Goal: Task Accomplishment & Management: Manage account settings

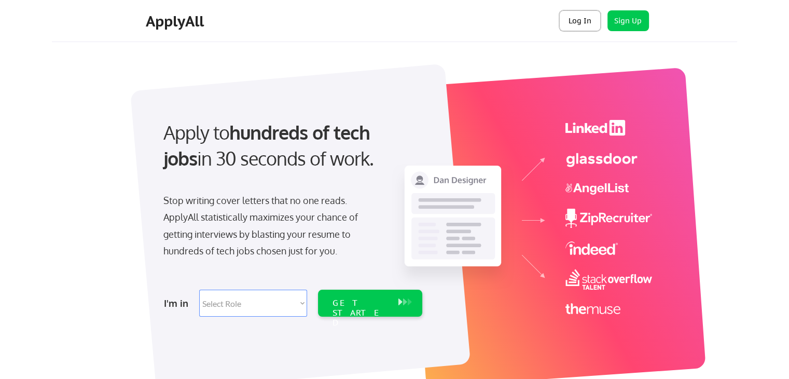
click at [580, 27] on button "Log In" at bounding box center [579, 20] width 41 height 21
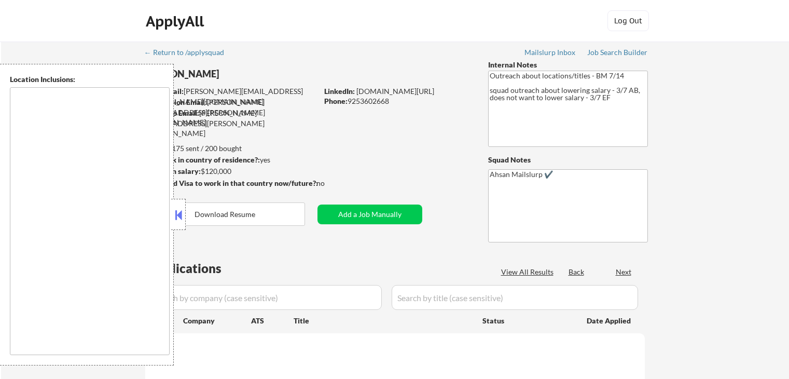
type textarea "[GEOGRAPHIC_DATA], [GEOGRAPHIC_DATA] [GEOGRAPHIC_DATA], [GEOGRAPHIC_DATA] [GEOG…"
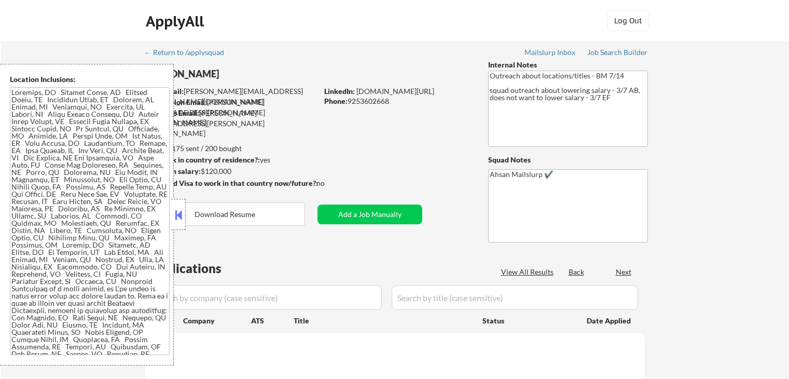
select select ""pending""
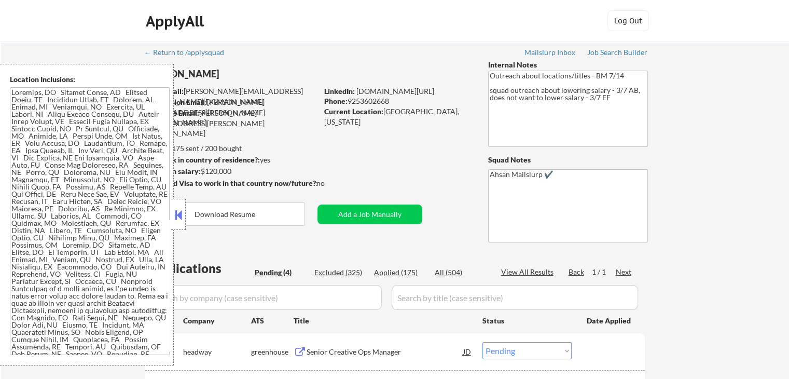
scroll to position [207, 0]
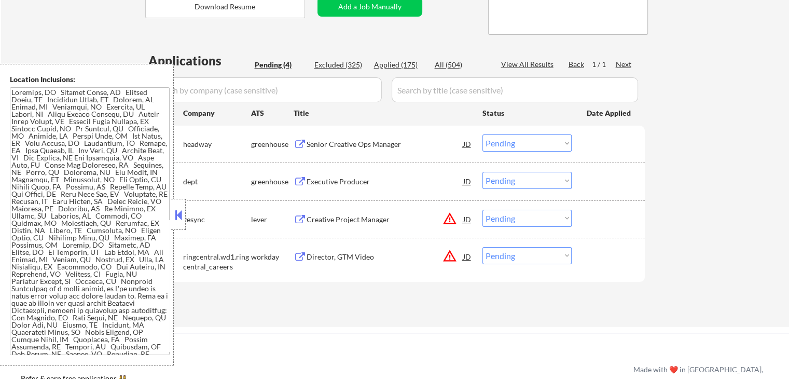
click at [396, 144] on div "Senior Creative Ops Manager" at bounding box center [385, 144] width 157 height 10
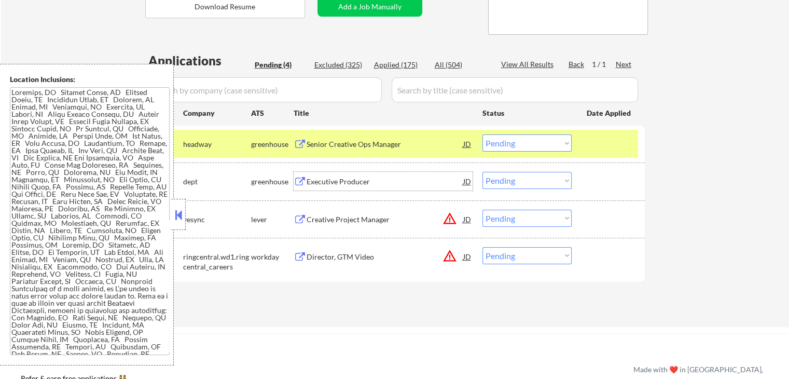
click at [370, 184] on div "Executive Producer" at bounding box center [385, 181] width 157 height 10
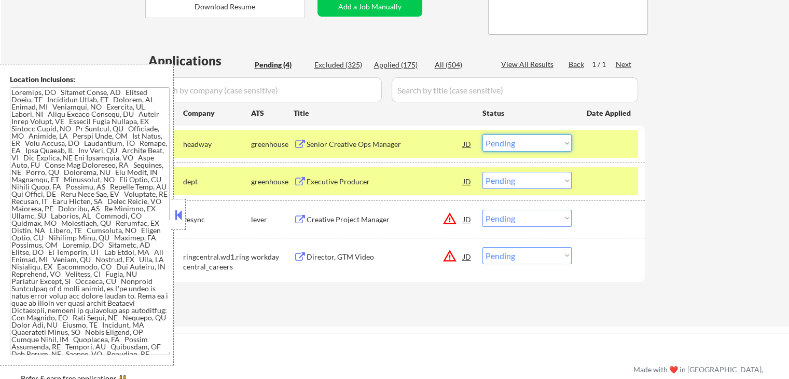
click at [514, 146] on select "Choose an option... Pending Applied Excluded (Questions) Excluded (Expired) Exc…" at bounding box center [526, 142] width 89 height 17
click at [482, 134] on select "Choose an option... Pending Applied Excluded (Questions) Excluded (Expired) Exc…" at bounding box center [526, 142] width 89 height 17
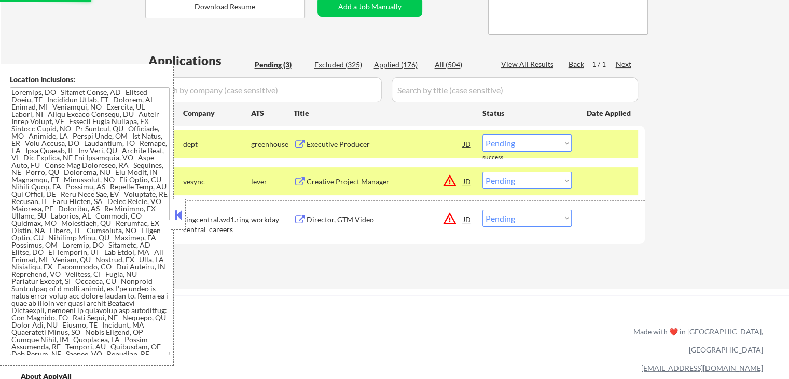
click at [347, 177] on div "Creative Project Manager" at bounding box center [385, 181] width 157 height 10
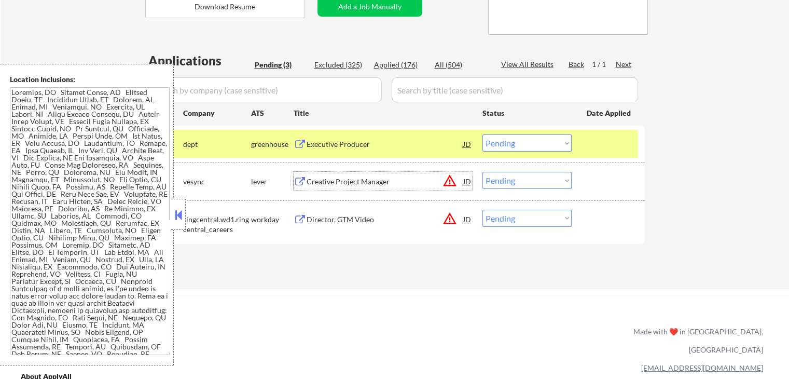
click at [536, 144] on select "Choose an option... Pending Applied Excluded (Questions) Excluded (Expired) Exc…" at bounding box center [526, 142] width 89 height 17
click at [482, 134] on select "Choose an option... Pending Applied Excluded (Questions) Excluded (Expired) Exc…" at bounding box center [526, 142] width 89 height 17
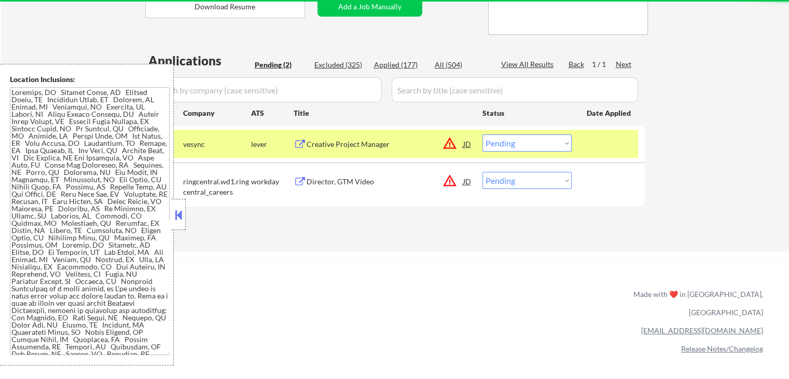
click at [371, 184] on div "Director, GTM Video" at bounding box center [385, 181] width 157 height 10
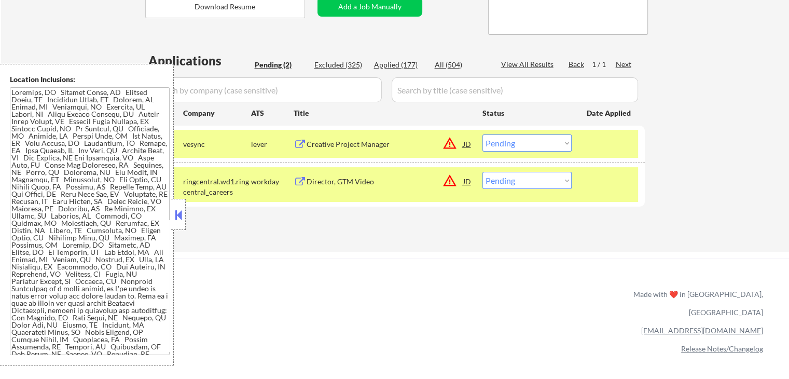
scroll to position [278, 0]
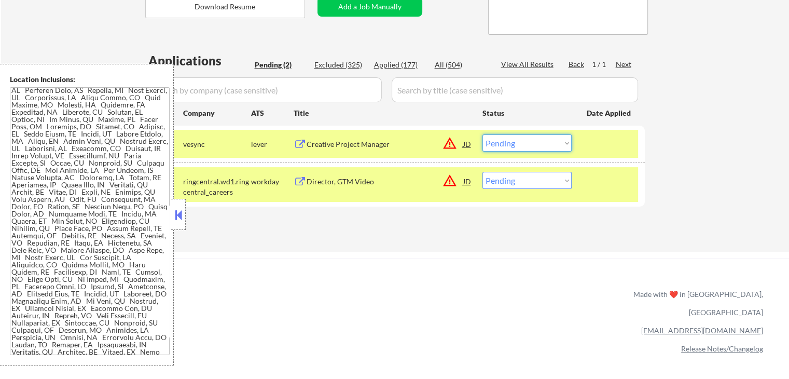
click at [517, 142] on select "Choose an option... Pending Applied Excluded (Questions) Excluded (Expired) Exc…" at bounding box center [526, 142] width 89 height 17
click at [482, 134] on select "Choose an option... Pending Applied Excluded (Questions) Excluded (Expired) Exc…" at bounding box center [526, 142] width 89 height 17
click at [447, 263] on div "ApplyAll Refer & earn free applications 👯‍♀️ Buy ApplyAll as a gift 🎁 About App…" at bounding box center [394, 338] width 789 height 161
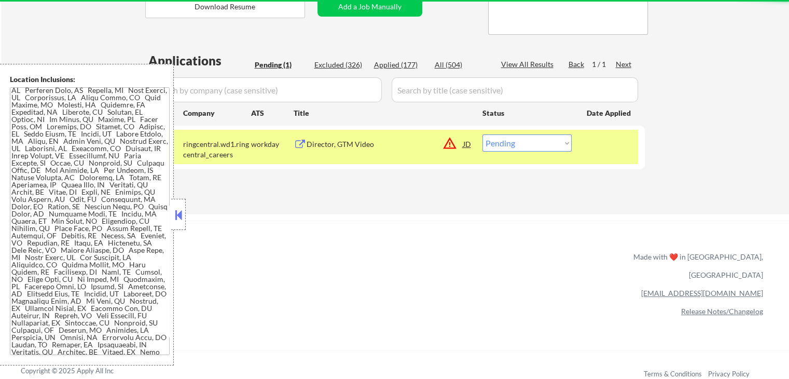
click at [519, 144] on select "Choose an option... Pending Applied Excluded (Questions) Excluded (Expired) Exc…" at bounding box center [526, 142] width 89 height 17
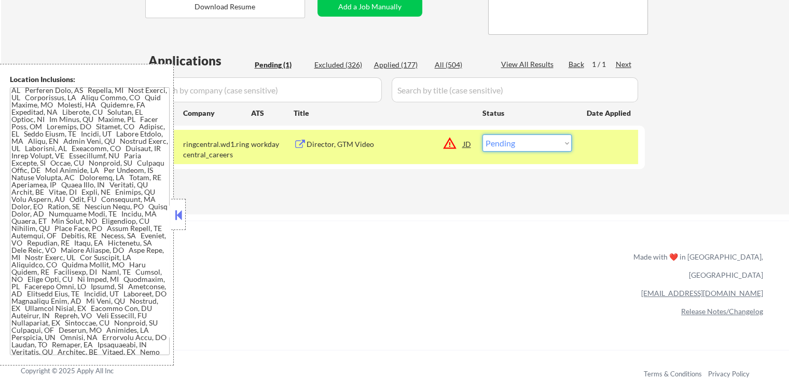
select select ""excluded__location_""
click at [482, 134] on select "Choose an option... Pending Applied Excluded (Questions) Excluded (Expired) Exc…" at bounding box center [526, 142] width 89 height 17
click at [500, 219] on div "← Return to /applysquad Mailslurp Inbox Job Search Builder [PERSON_NAME] User E…" at bounding box center [394, 269] width 789 height 953
